Goal: Navigation & Orientation: Find specific page/section

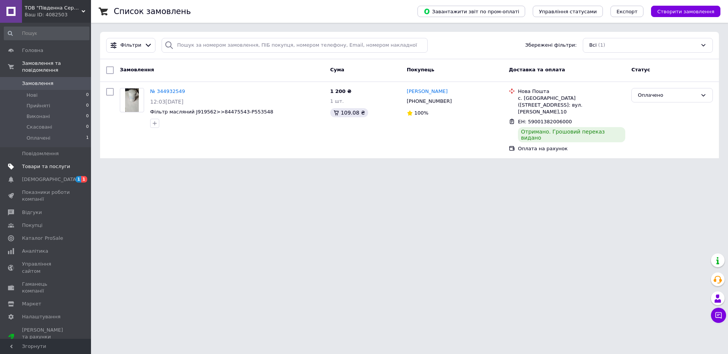
click at [48, 163] on span "Товари та послуги" at bounding box center [46, 166] width 48 height 7
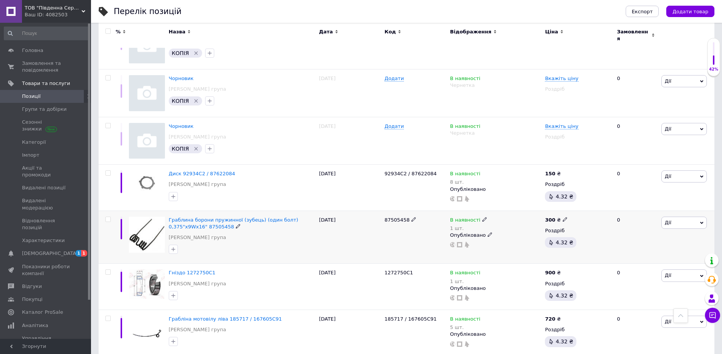
scroll to position [778, 0]
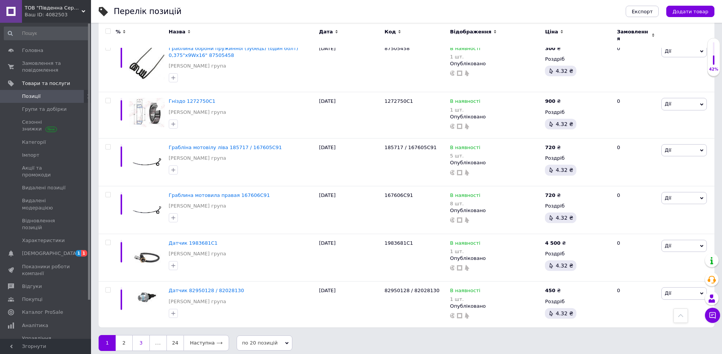
click at [137, 338] on link "3" at bounding box center [140, 343] width 17 height 16
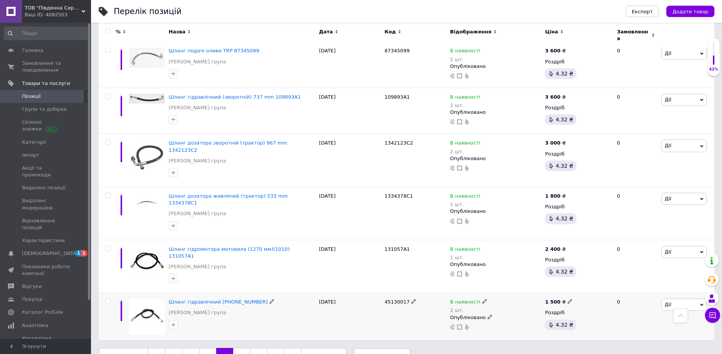
scroll to position [768, 0]
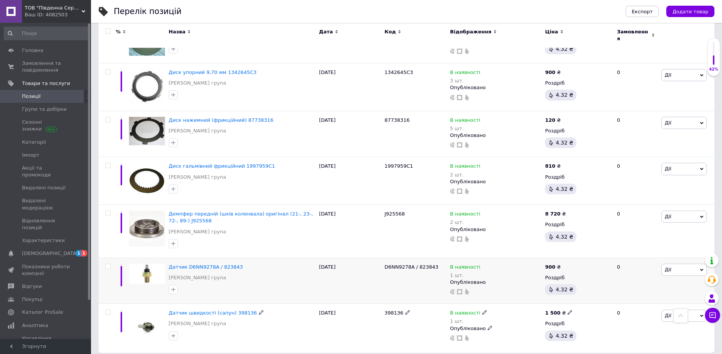
scroll to position [778, 0]
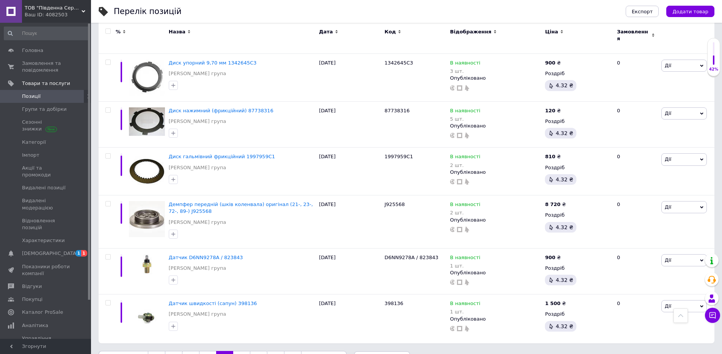
click at [237, 351] on link "8" at bounding box center [241, 359] width 17 height 16
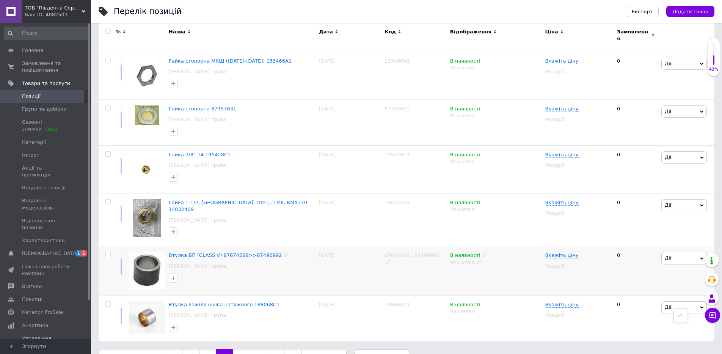
scroll to position [768, 0]
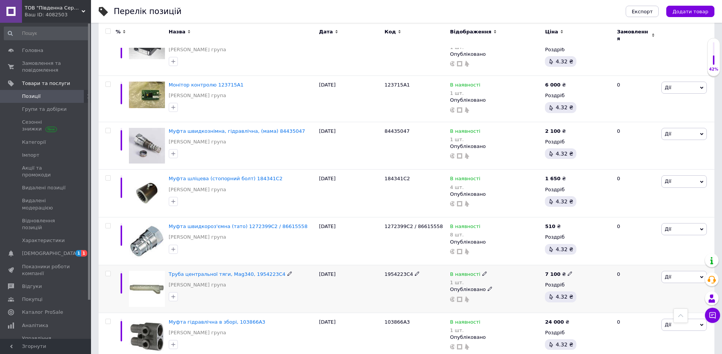
scroll to position [778, 0]
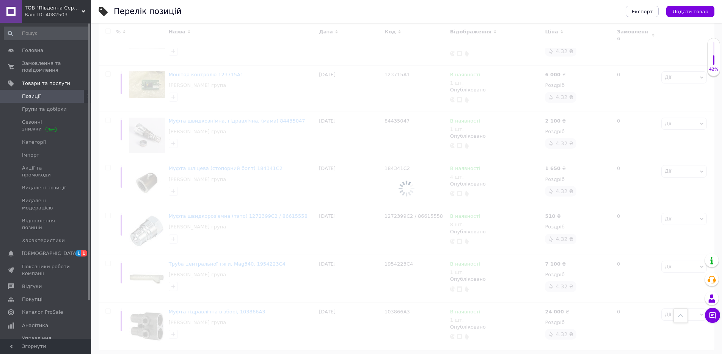
scroll to position [794, 0]
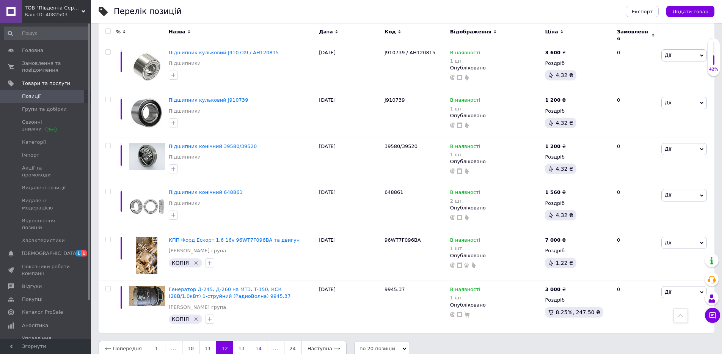
click at [257, 343] on link "14" at bounding box center [258, 349] width 17 height 16
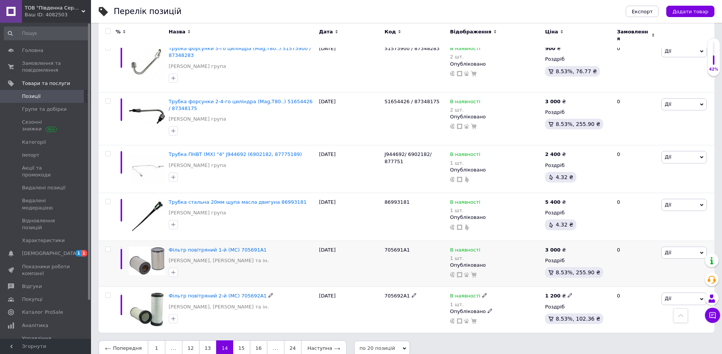
scroll to position [777, 0]
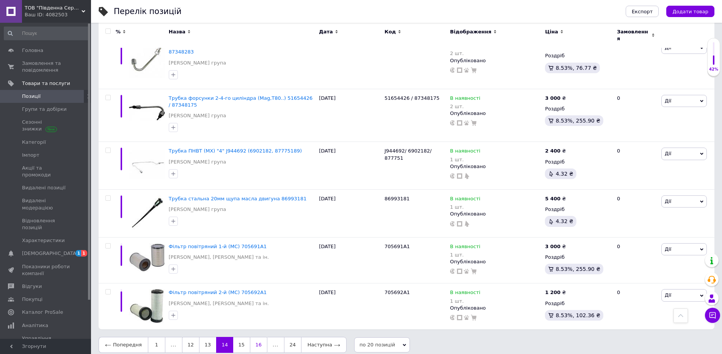
click at [255, 341] on link "16" at bounding box center [258, 345] width 17 height 16
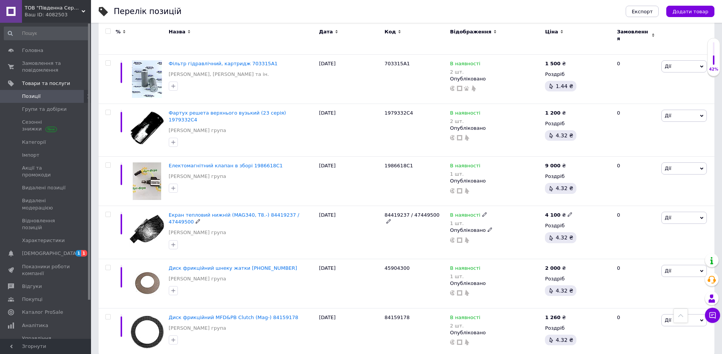
scroll to position [791, 0]
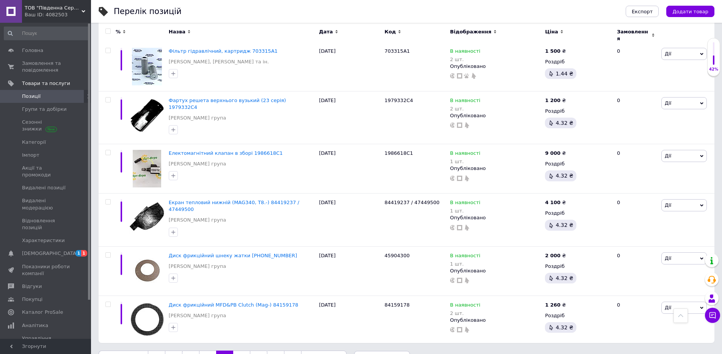
click at [253, 350] on link "18" at bounding box center [258, 358] width 17 height 16
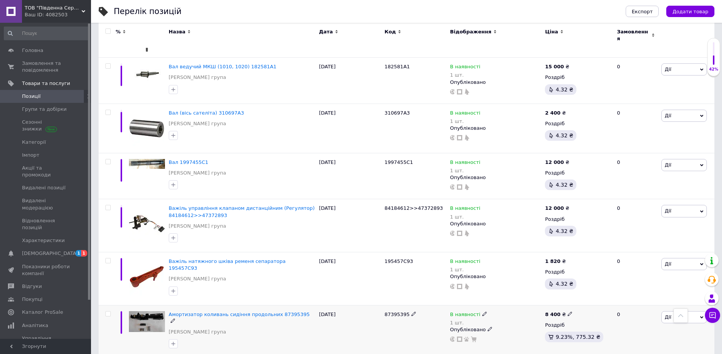
scroll to position [778, 0]
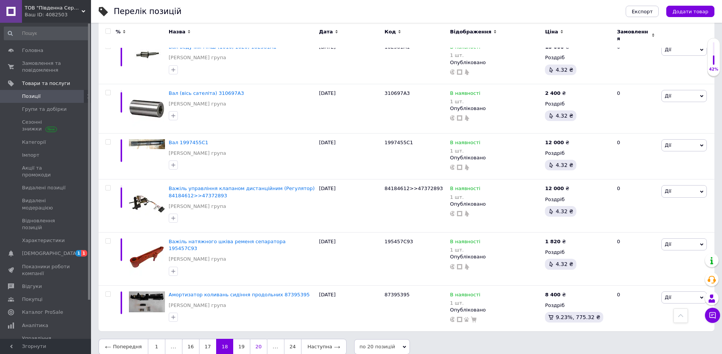
click at [253, 342] on link "20" at bounding box center [258, 347] width 17 height 16
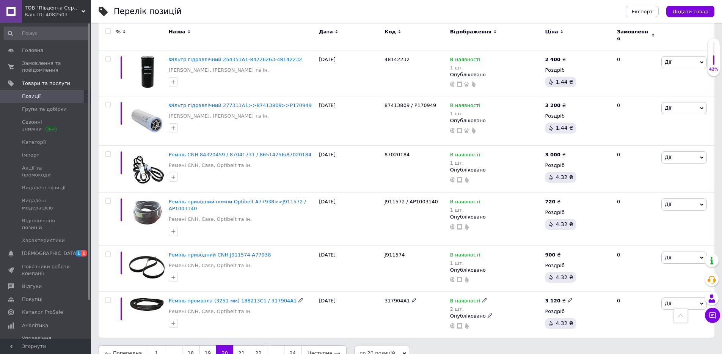
scroll to position [781, 0]
click at [259, 344] on link "22" at bounding box center [258, 352] width 17 height 16
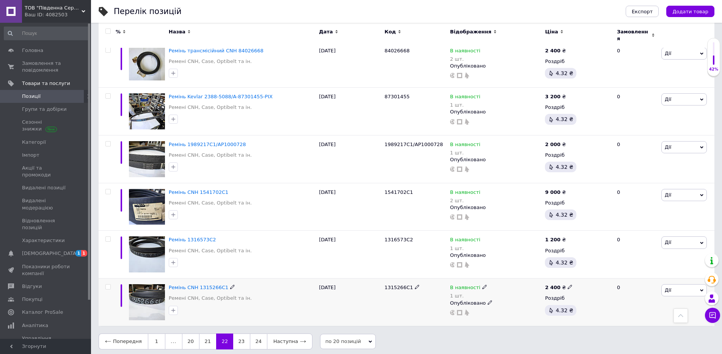
scroll to position [780, 0]
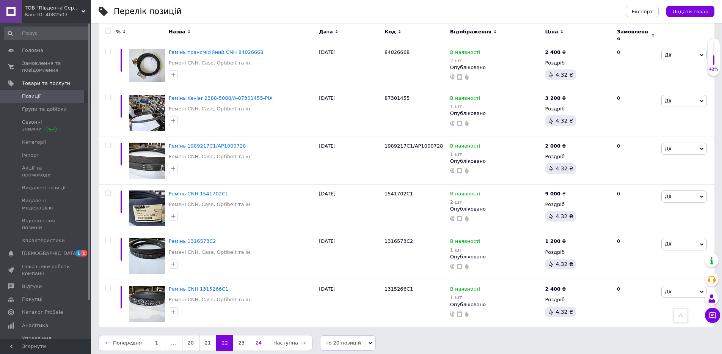
click at [255, 340] on link "24" at bounding box center [258, 343] width 17 height 16
